Goal: Find specific page/section: Find specific page/section

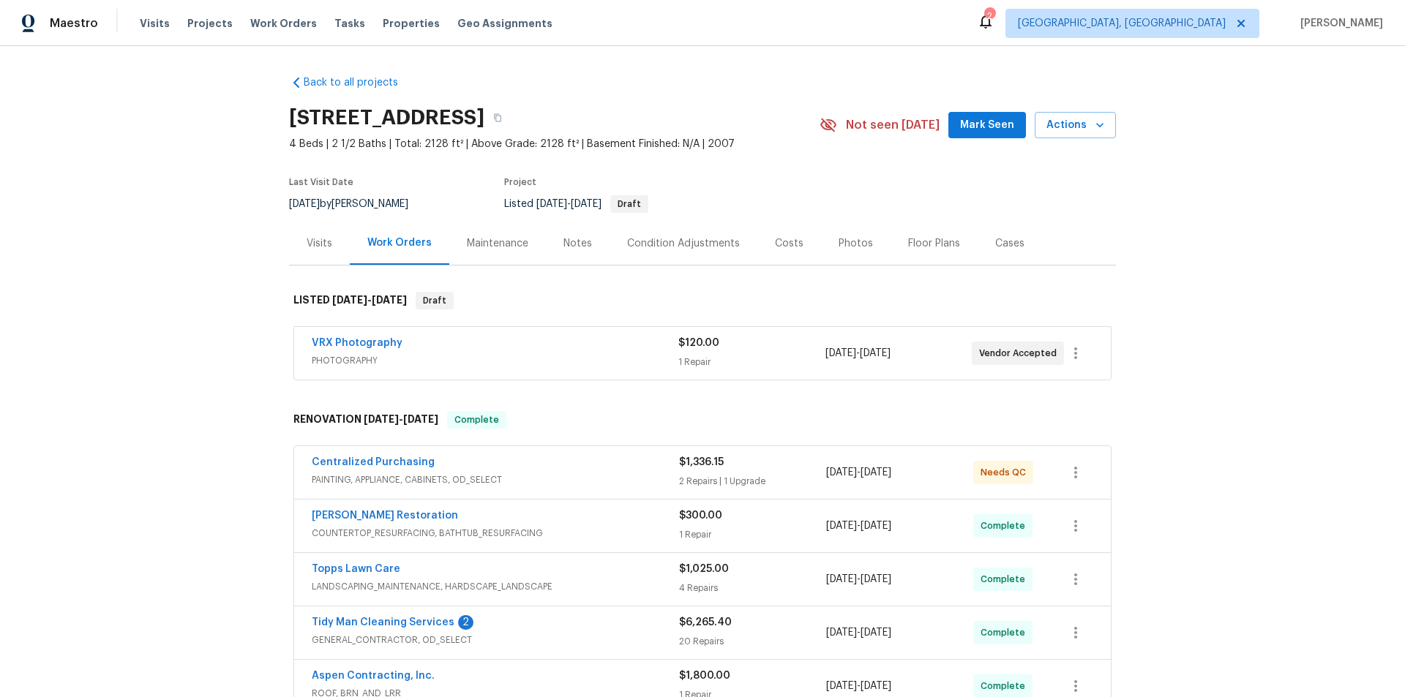
click at [197, 337] on div "Back to all projects [STREET_ADDRESS] 4 Beds | 2 1/2 Baths | Total: 2128 ft² | …" at bounding box center [702, 371] width 1405 height 651
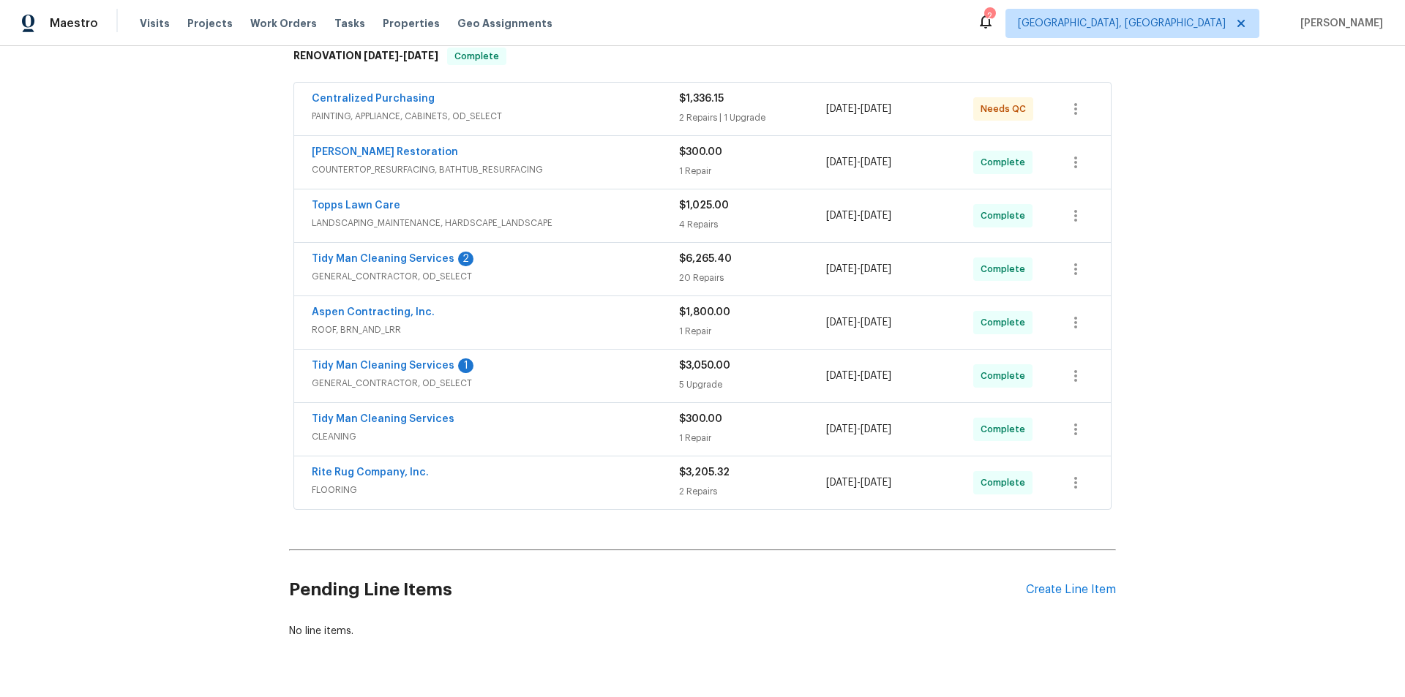
click at [185, 319] on div "Back to all projects [STREET_ADDRESS] 4 Beds | 2 1/2 Baths | Total: 2128 ft² | …" at bounding box center [702, 371] width 1405 height 651
click at [185, 271] on div "Back to all projects [STREET_ADDRESS] 4 Beds | 2 1/2 Baths | Total: 2128 ft² | …" at bounding box center [702, 371] width 1405 height 651
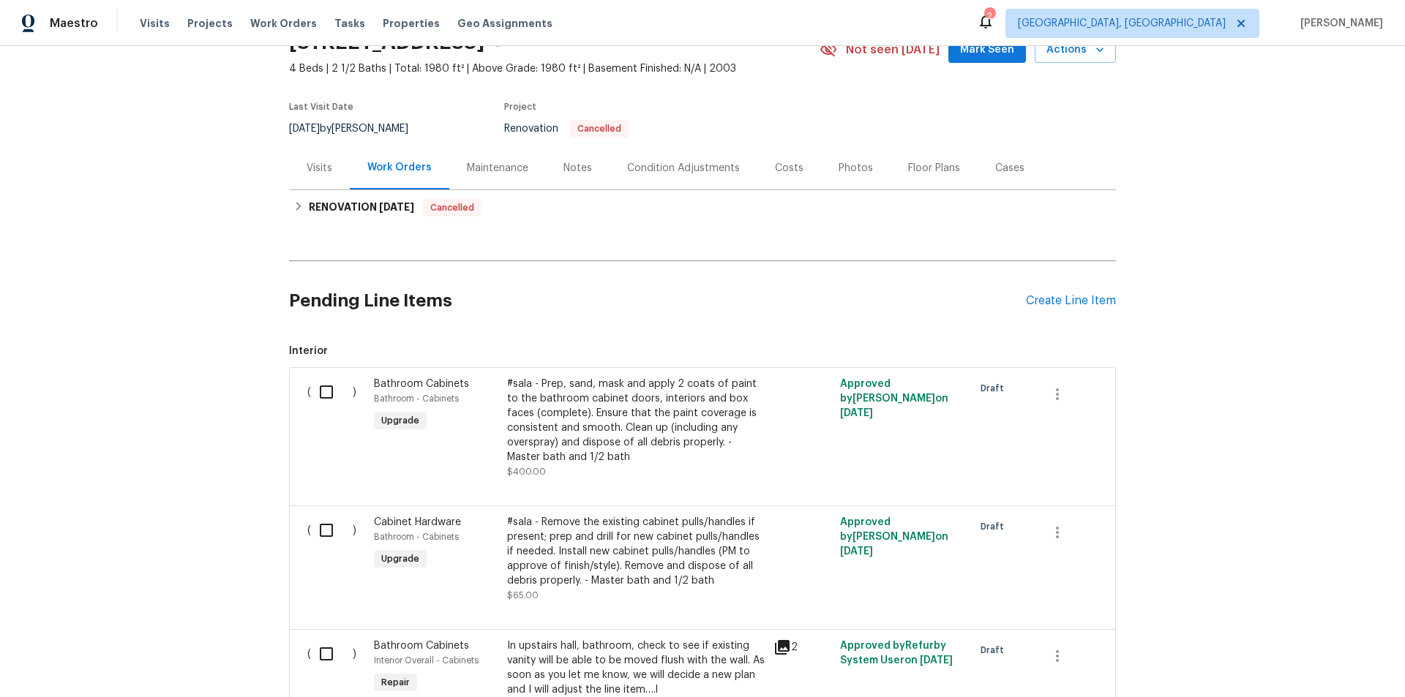
scroll to position [146, 0]
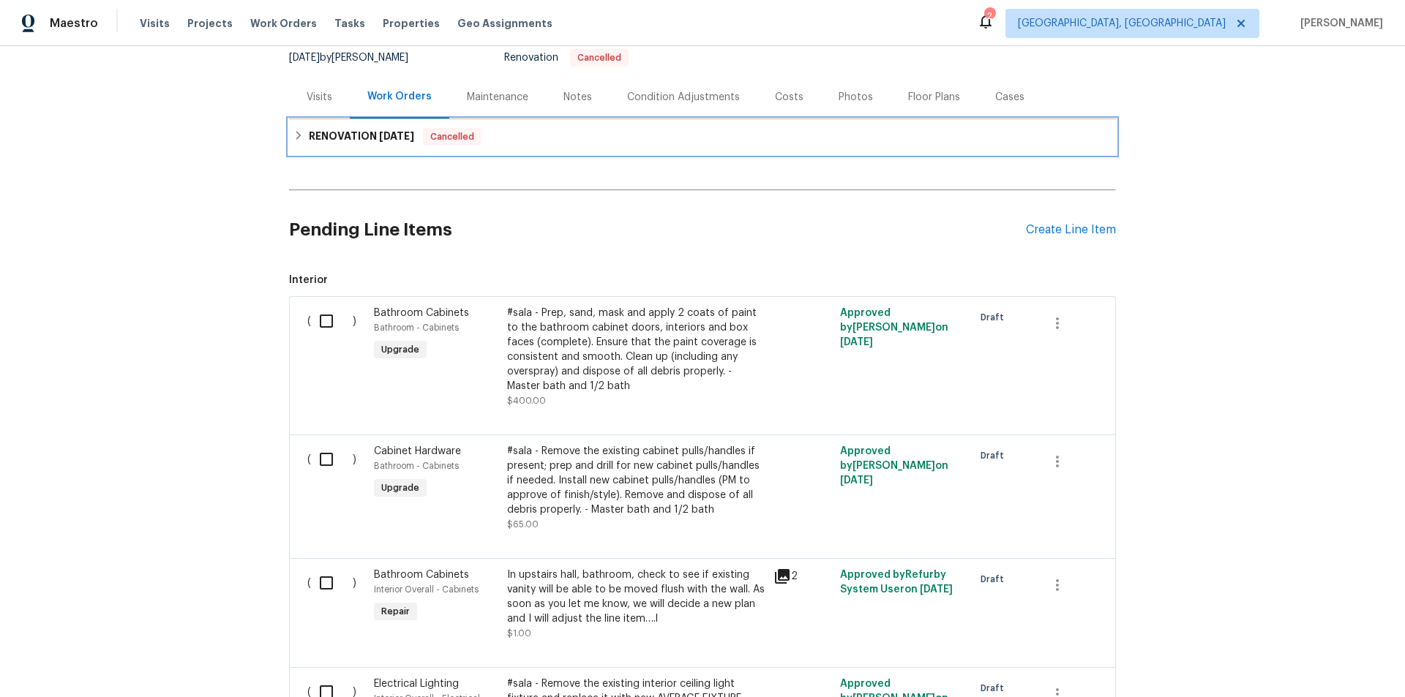
click at [323, 142] on h6 "RENOVATION 9/22/25" at bounding box center [361, 137] width 105 height 18
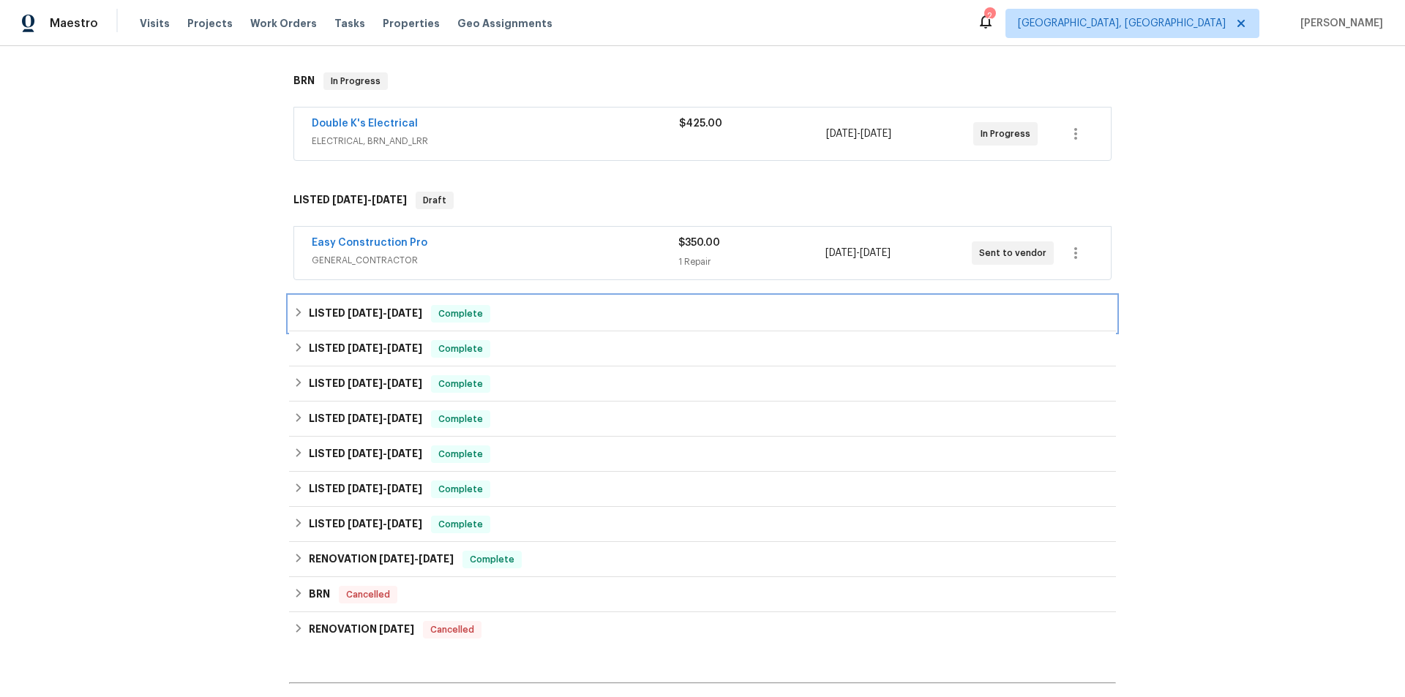
click at [361, 309] on span "9/17/25" at bounding box center [365, 313] width 35 height 10
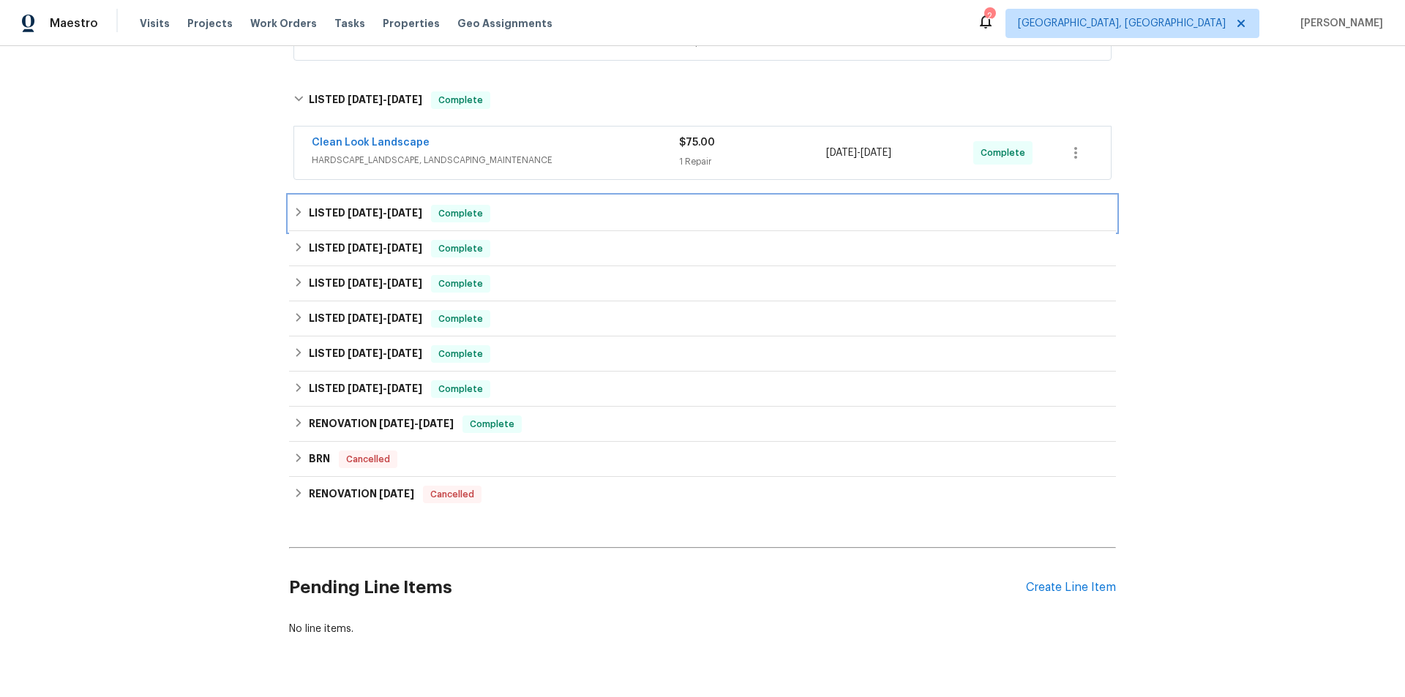
click at [348, 212] on span "9/11/25" at bounding box center [365, 213] width 35 height 10
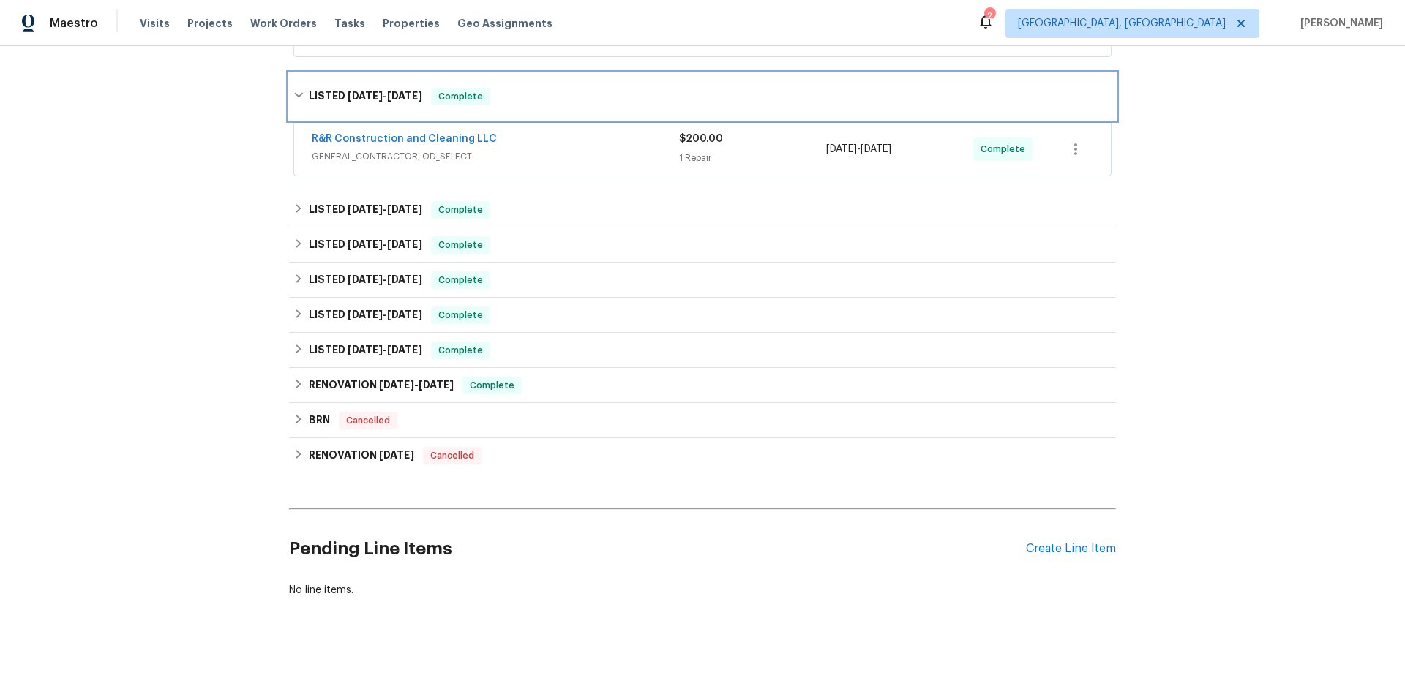
scroll to position [573, 0]
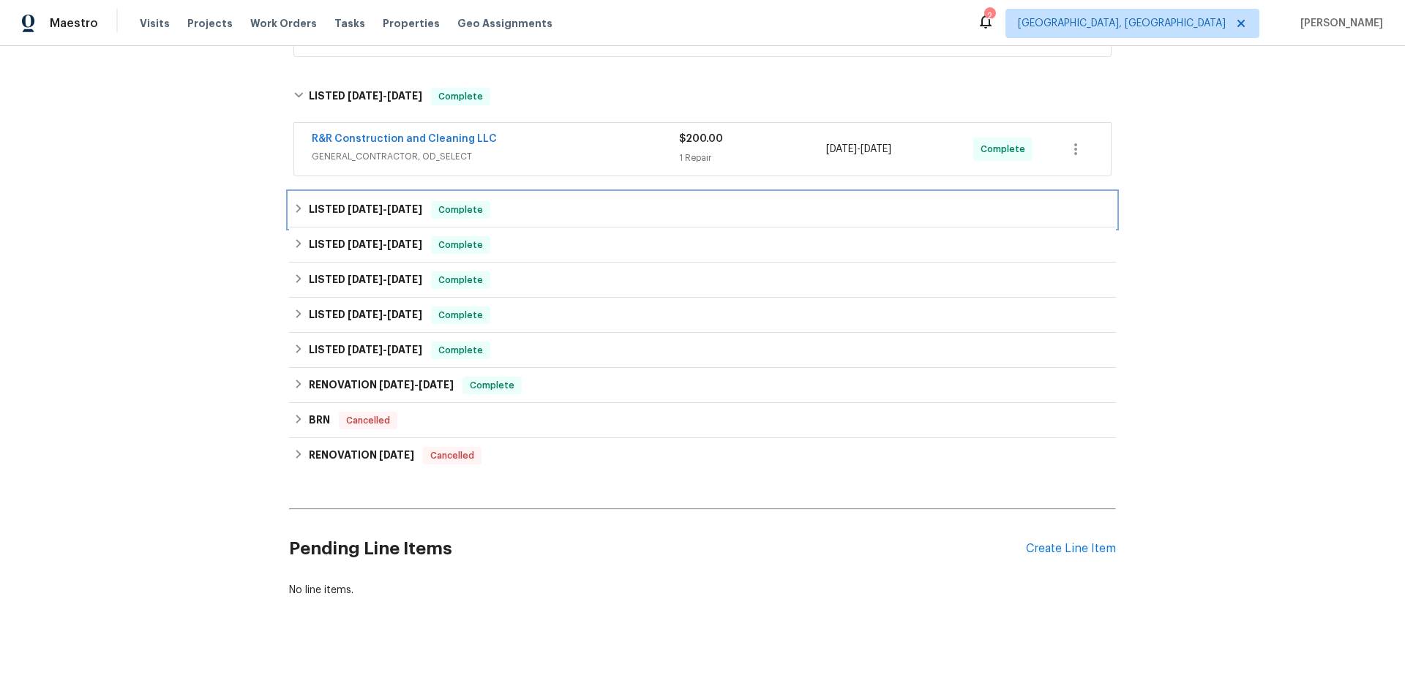
click at [345, 206] on h6 "LISTED 8/4/25 - 8/15/25" at bounding box center [365, 210] width 113 height 18
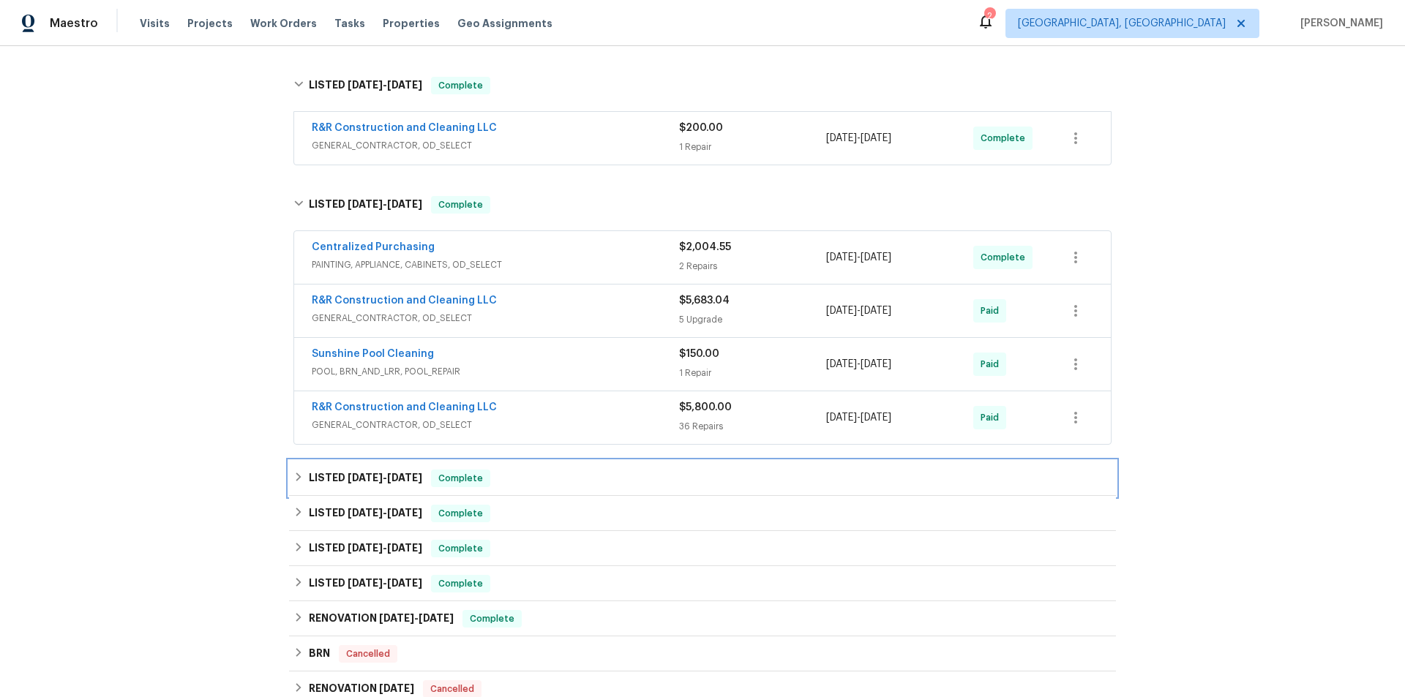
drag, startPoint x: 305, startPoint y: 474, endPoint x: 405, endPoint y: 436, distance: 106.6
click at [312, 474] on h6 "LISTED 7/7/25 - 7/21/25" at bounding box center [365, 479] width 113 height 18
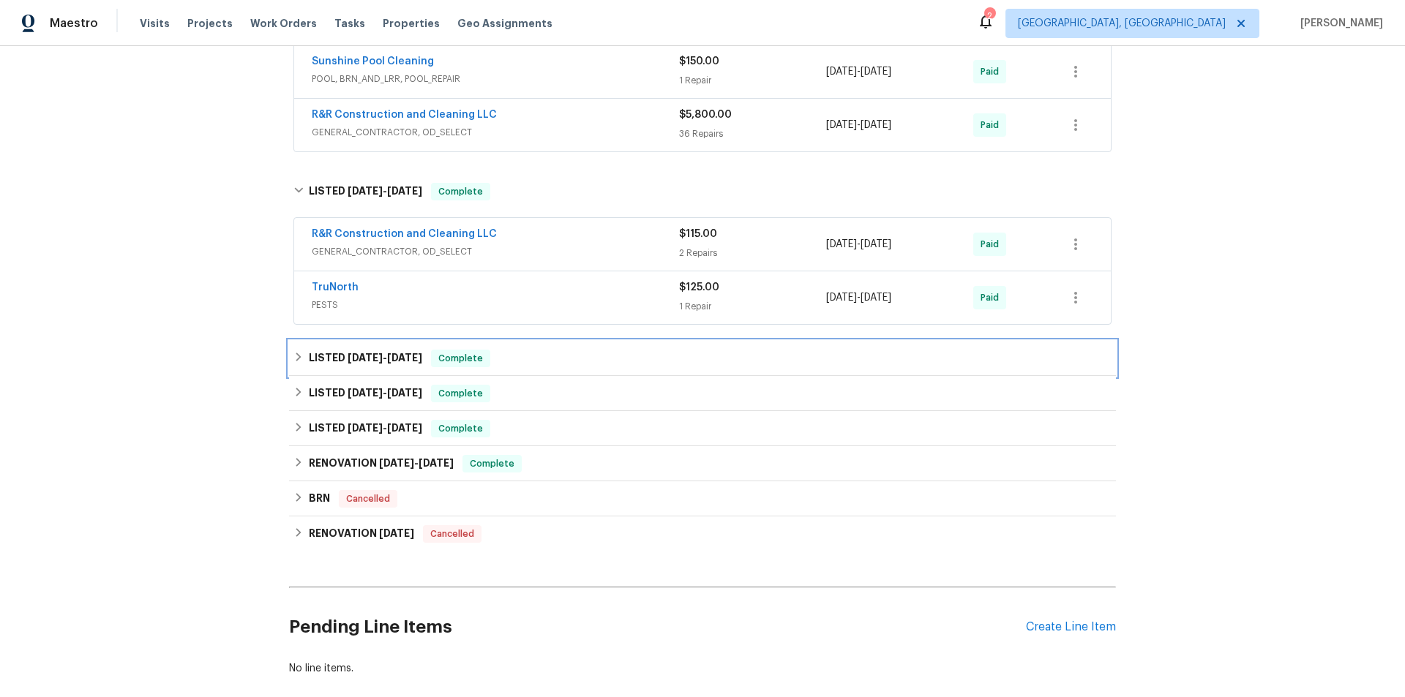
click at [334, 360] on h6 "LISTED 6/26/25 - 6/30/25" at bounding box center [365, 359] width 113 height 18
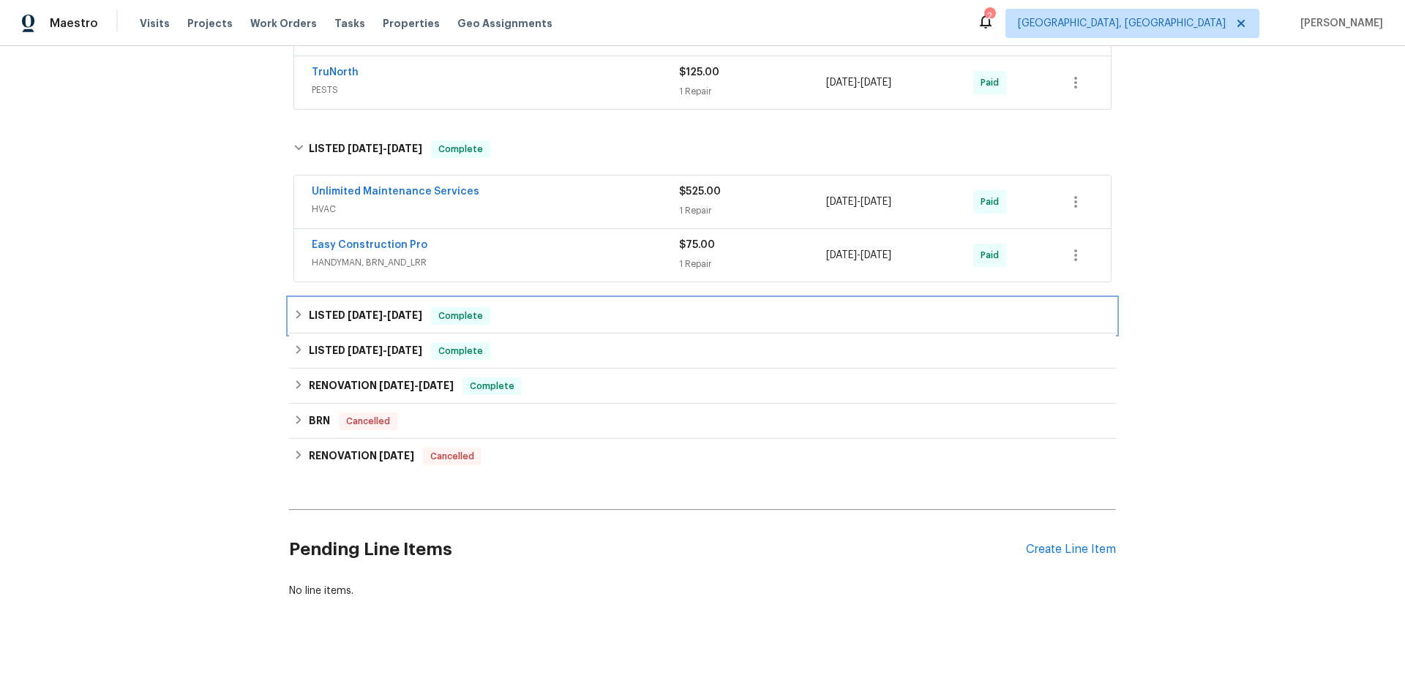
click at [344, 321] on h6 "LISTED 4/15/25 - 4/19/25" at bounding box center [365, 316] width 113 height 18
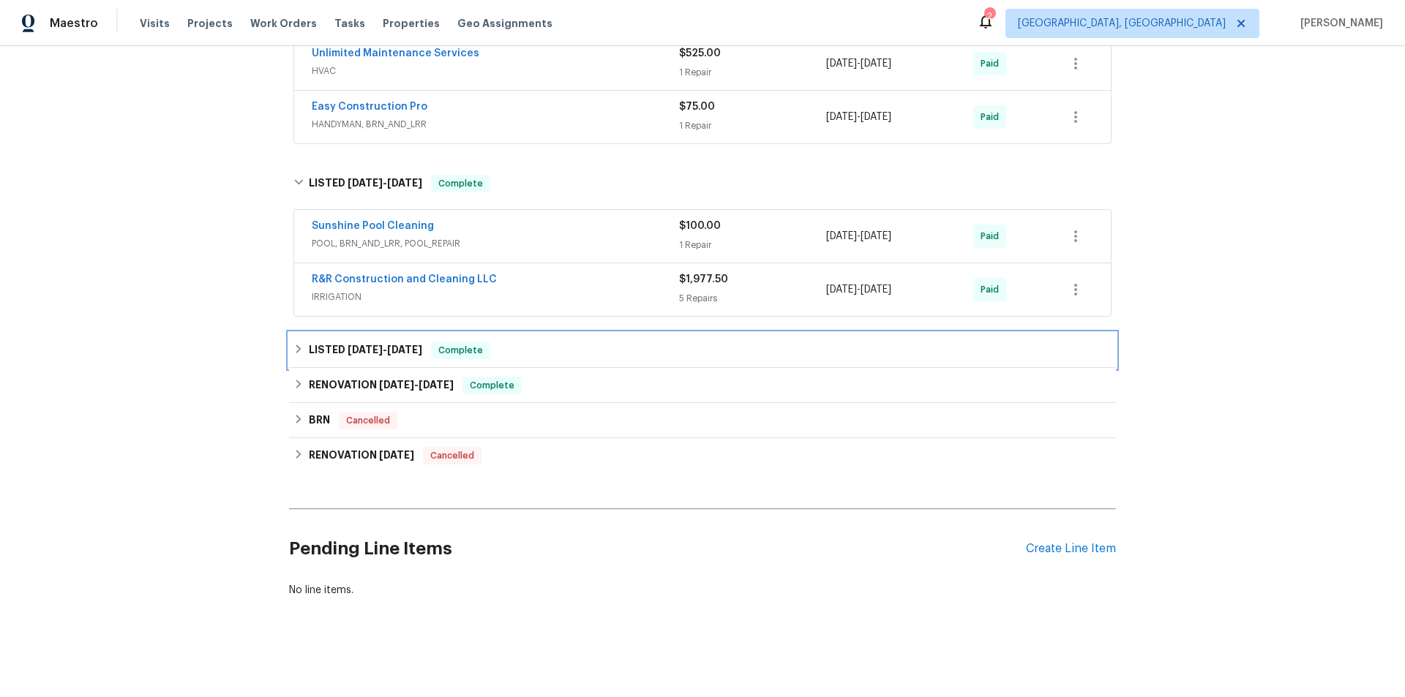
click at [326, 342] on h6 "LISTED 3/11/25 - 3/14/25" at bounding box center [365, 351] width 113 height 18
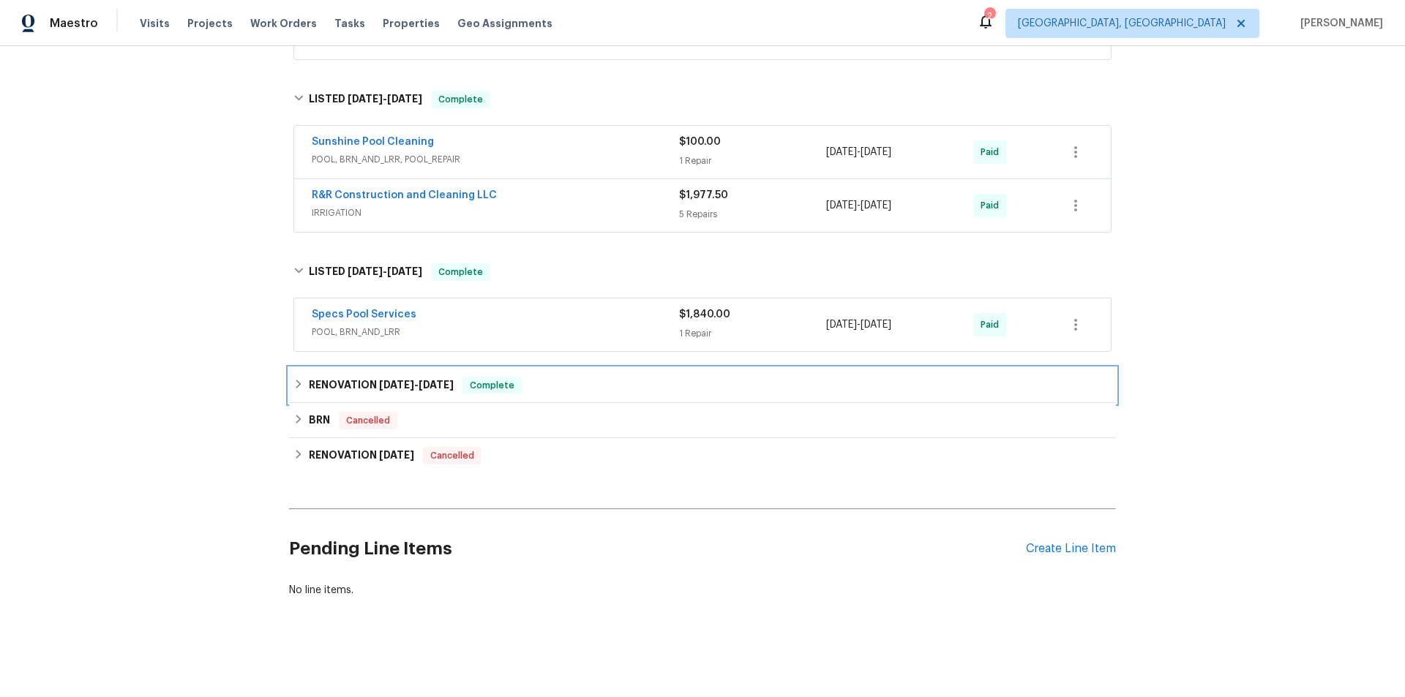
drag, startPoint x: 356, startPoint y: 362, endPoint x: 427, endPoint y: 361, distance: 71.0
click at [356, 368] on div "RENOVATION 12/2/24 - 12/13/24 Complete" at bounding box center [702, 385] width 827 height 35
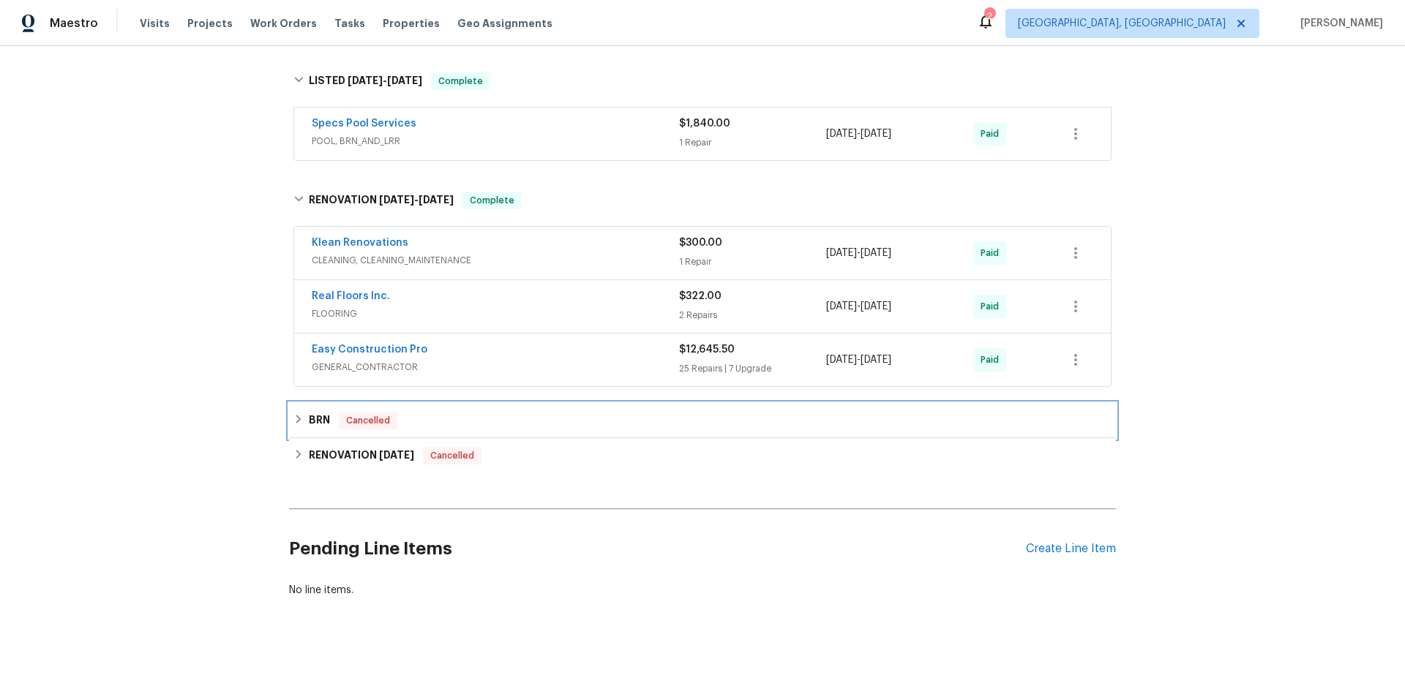
drag, startPoint x: 306, startPoint y: 404, endPoint x: 501, endPoint y: 388, distance: 196.1
click at [312, 412] on h6 "BRN" at bounding box center [319, 421] width 21 height 18
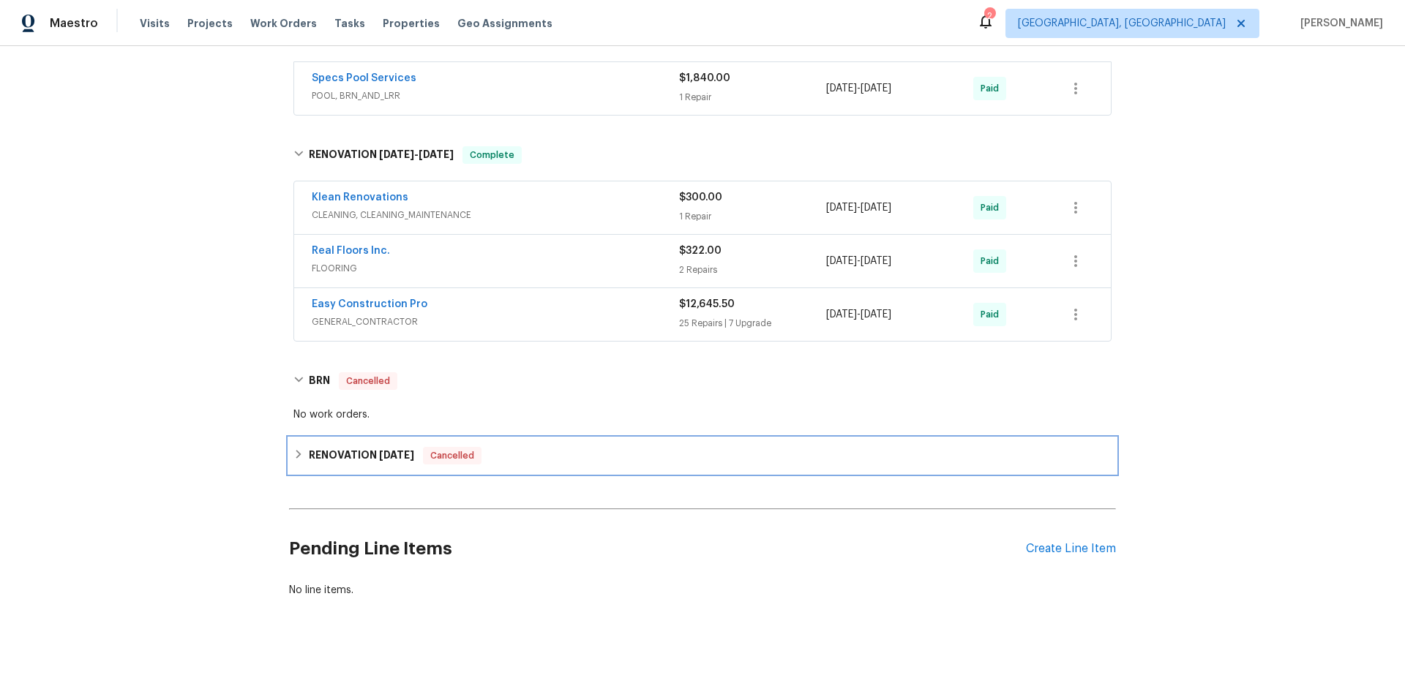
click at [315, 438] on div "RENOVATION 9/30/24 Cancelled" at bounding box center [702, 455] width 827 height 35
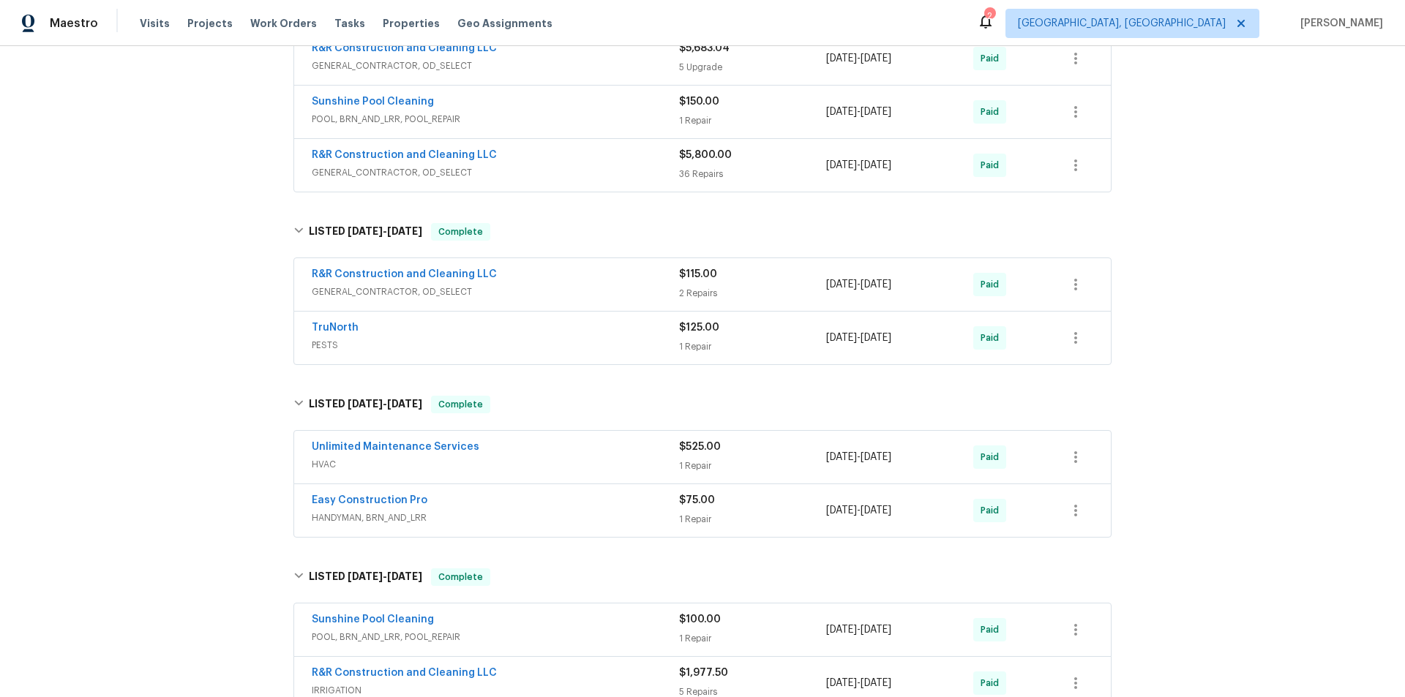
scroll to position [819, 0]
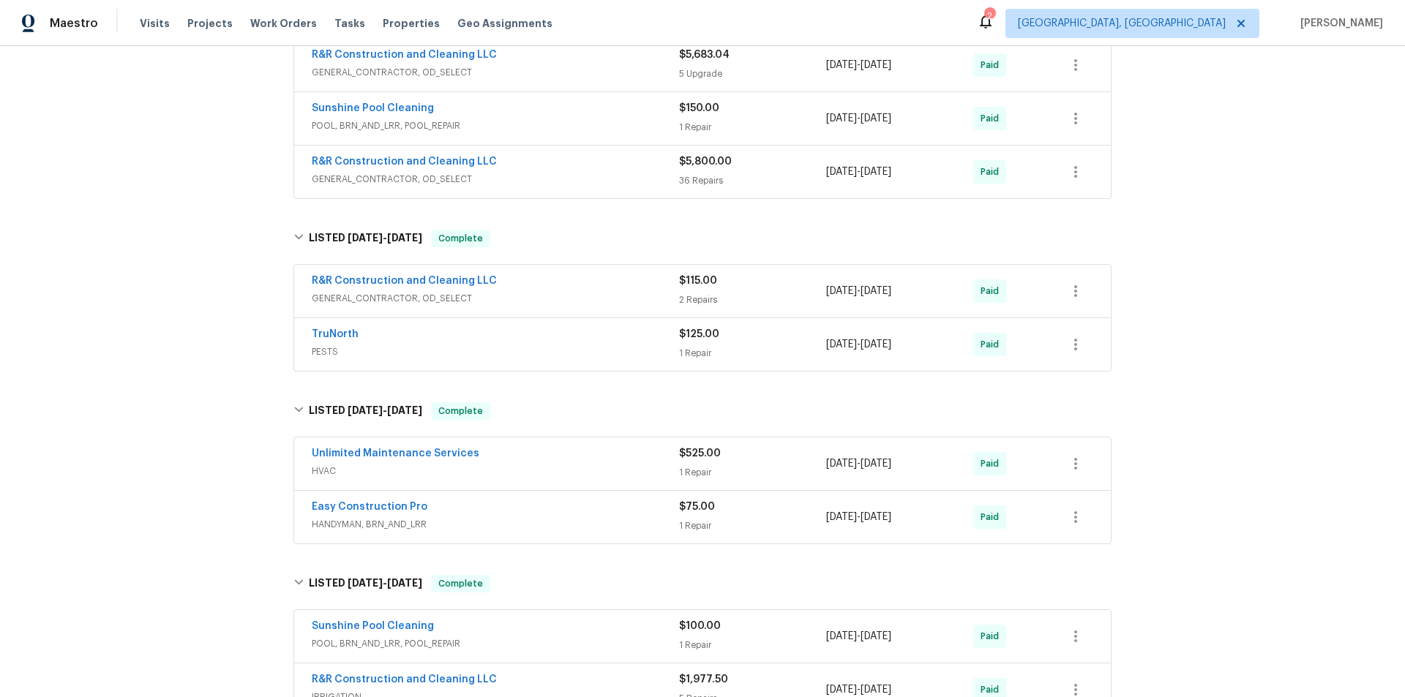
click at [218, 403] on div "Back to all projects 148 Harwood Cir, Kissimmee, FL 34744 3 Beds | 2 1/2 Baths …" at bounding box center [702, 371] width 1405 height 651
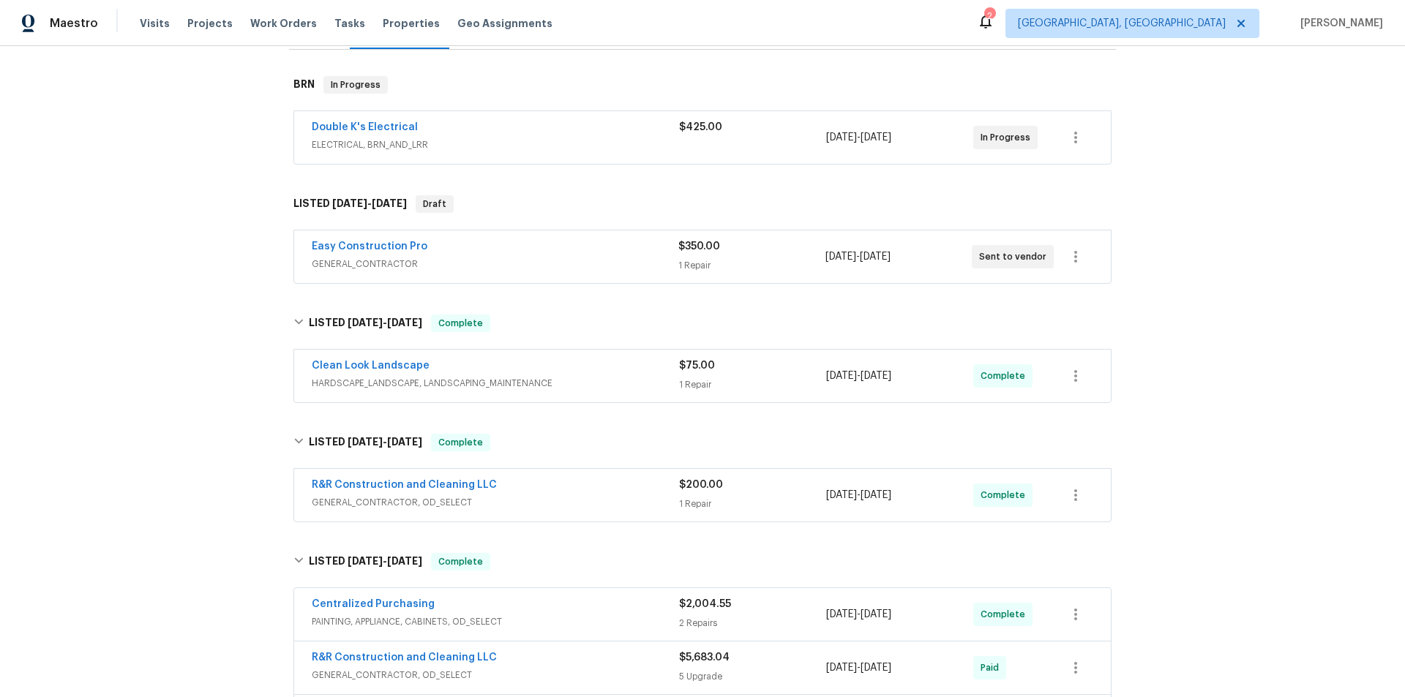
click at [156, 196] on div "Back to all projects 148 Harwood Cir, Kissimmee, FL 34744 3 Beds | 2 1/2 Baths …" at bounding box center [702, 371] width 1405 height 651
click at [169, 252] on div "Back to all projects 148 Harwood Cir, Kissimmee, FL 34744 3 Beds | 2 1/2 Baths …" at bounding box center [702, 371] width 1405 height 651
click at [231, 363] on div "Back to all projects 148 Harwood Cir, Kissimmee, FL 34744 3 Beds | 2 1/2 Baths …" at bounding box center [702, 371] width 1405 height 651
click at [147, 384] on div "Back to all projects 148 Harwood Cir, Kissimmee, FL 34744 3 Beds | 2 1/2 Baths …" at bounding box center [702, 371] width 1405 height 651
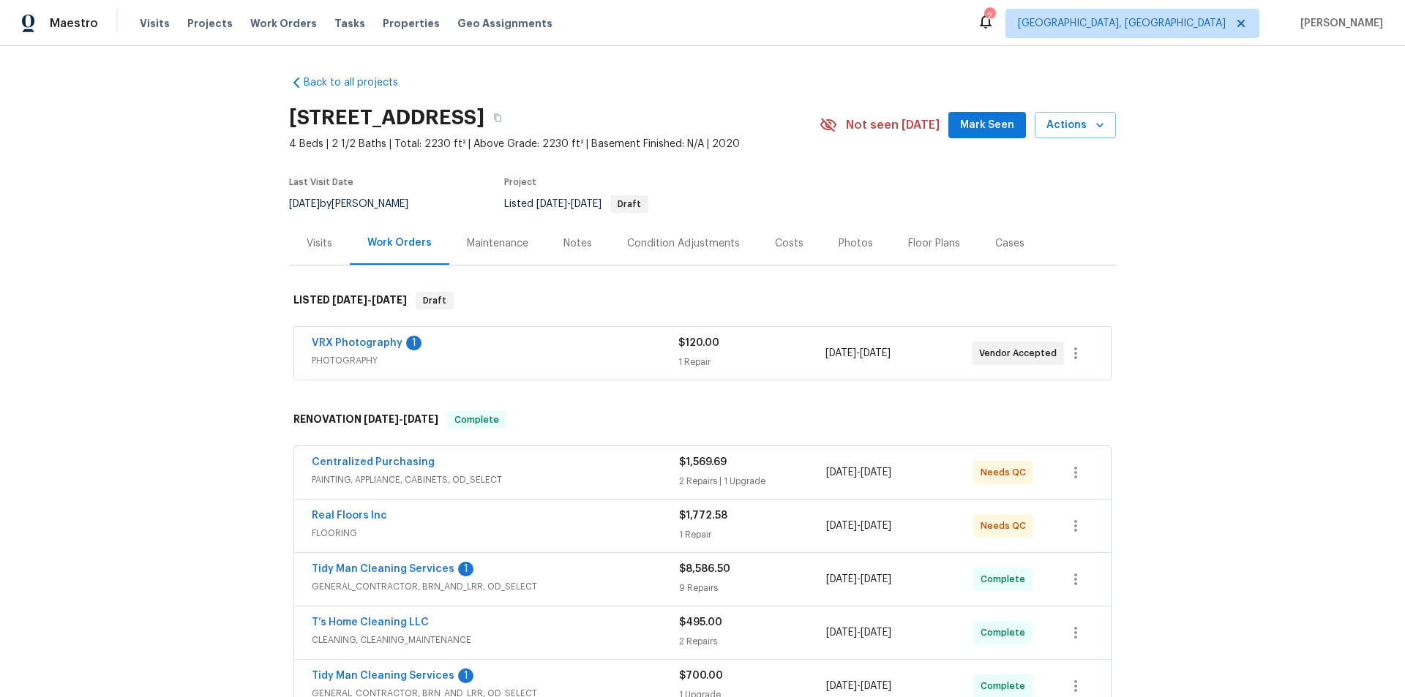
click at [173, 294] on div "Back to all projects 126 Blue Springs Way, Simpsonville, SC 29680 4 Beds | 2 1/…" at bounding box center [702, 371] width 1405 height 651
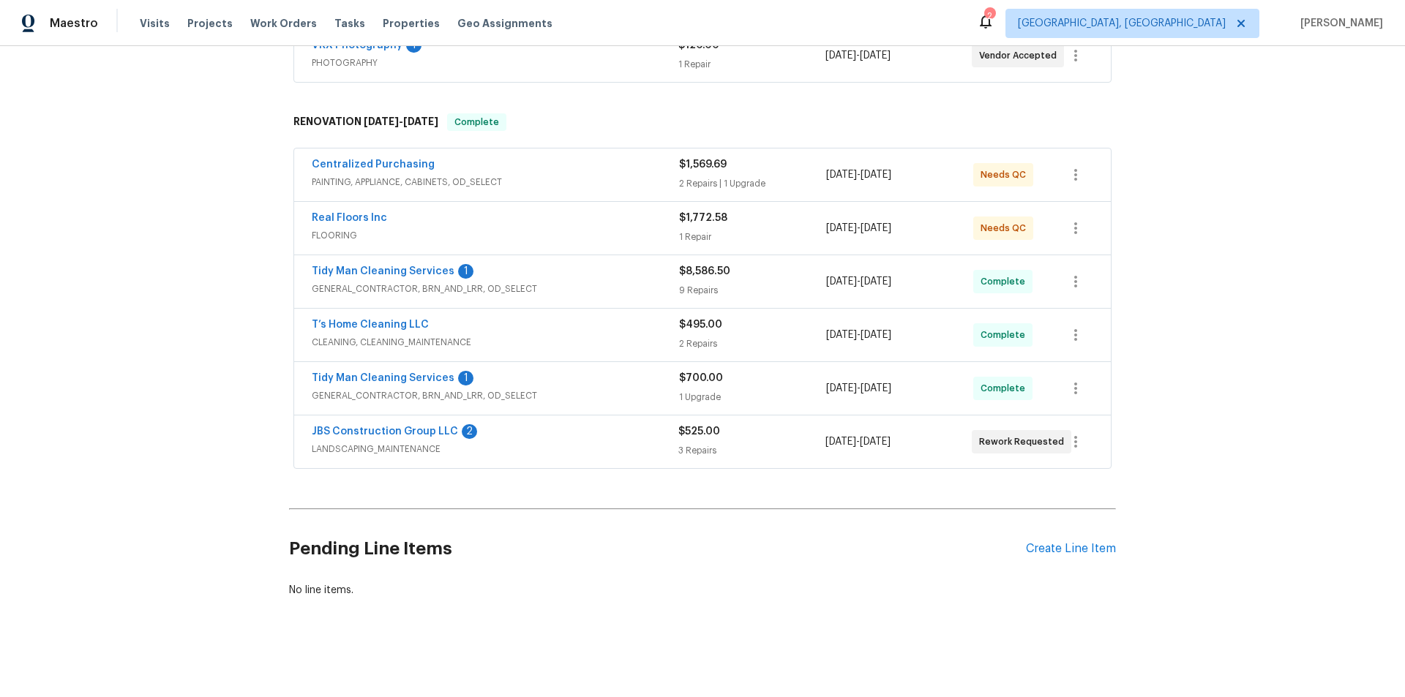
click at [157, 239] on div "Back to all projects 126 Blue Springs Way, Simpsonville, SC 29680 4 Beds | 2 1/…" at bounding box center [702, 371] width 1405 height 651
